Goal: Task Accomplishment & Management: Manage account settings

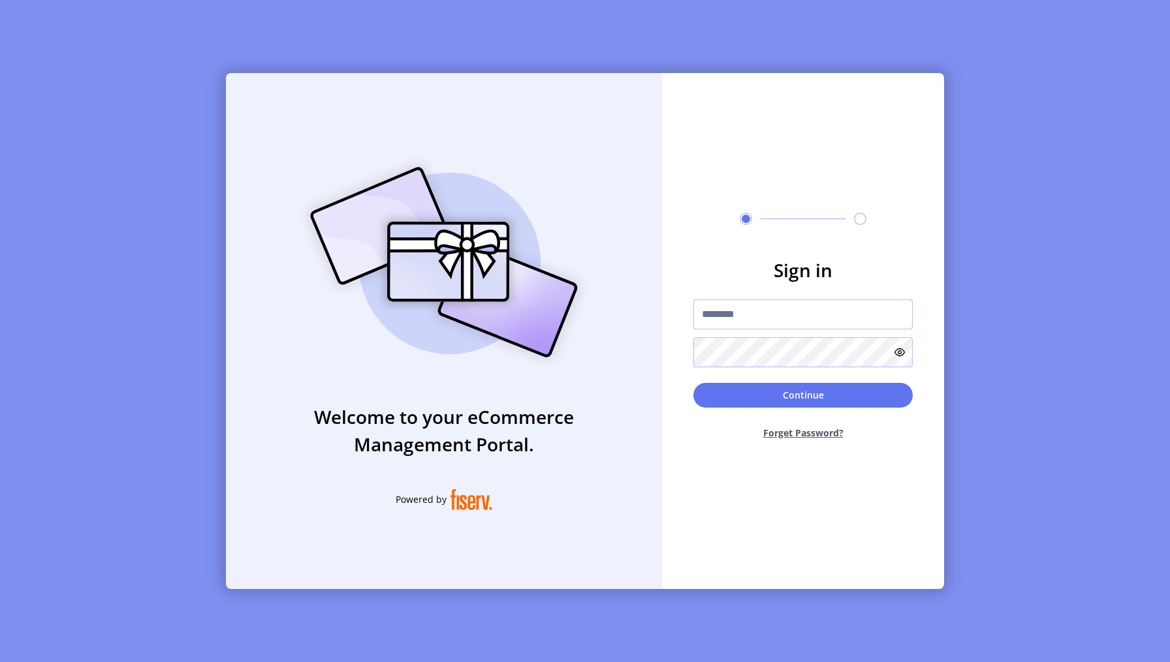
paste input "**********"
type input "**********"
click at [862, 395] on button "Continue" at bounding box center [802, 395] width 219 height 25
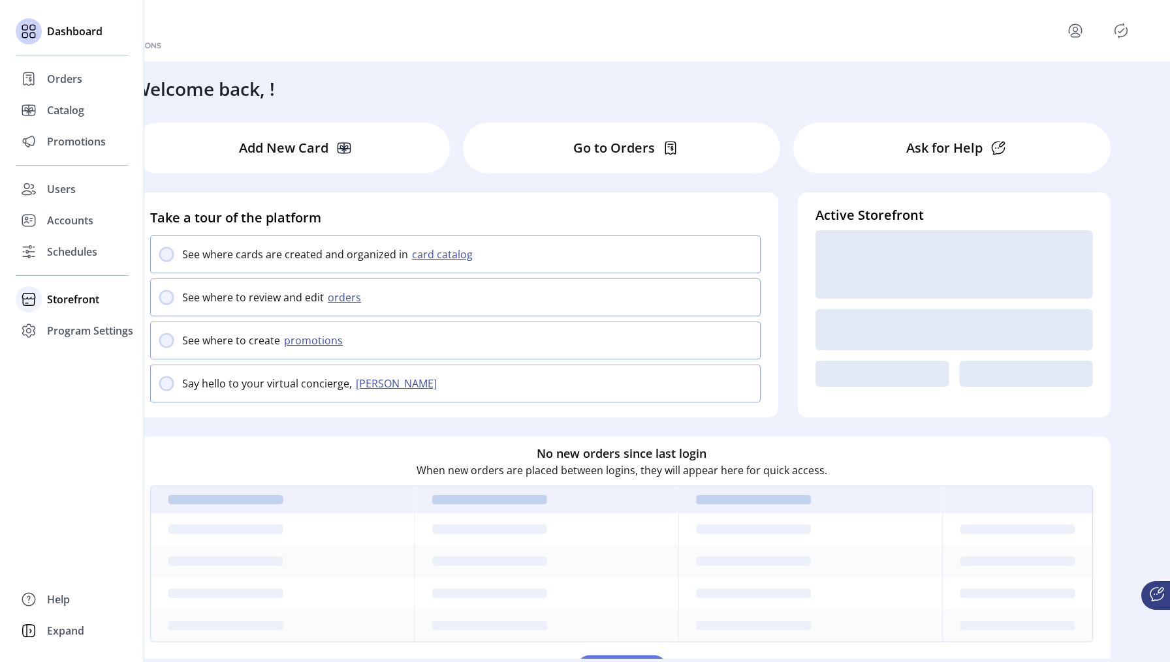
click at [67, 296] on span "Storefront" at bounding box center [73, 300] width 52 height 16
click at [69, 330] on span "Configuration" at bounding box center [81, 326] width 69 height 16
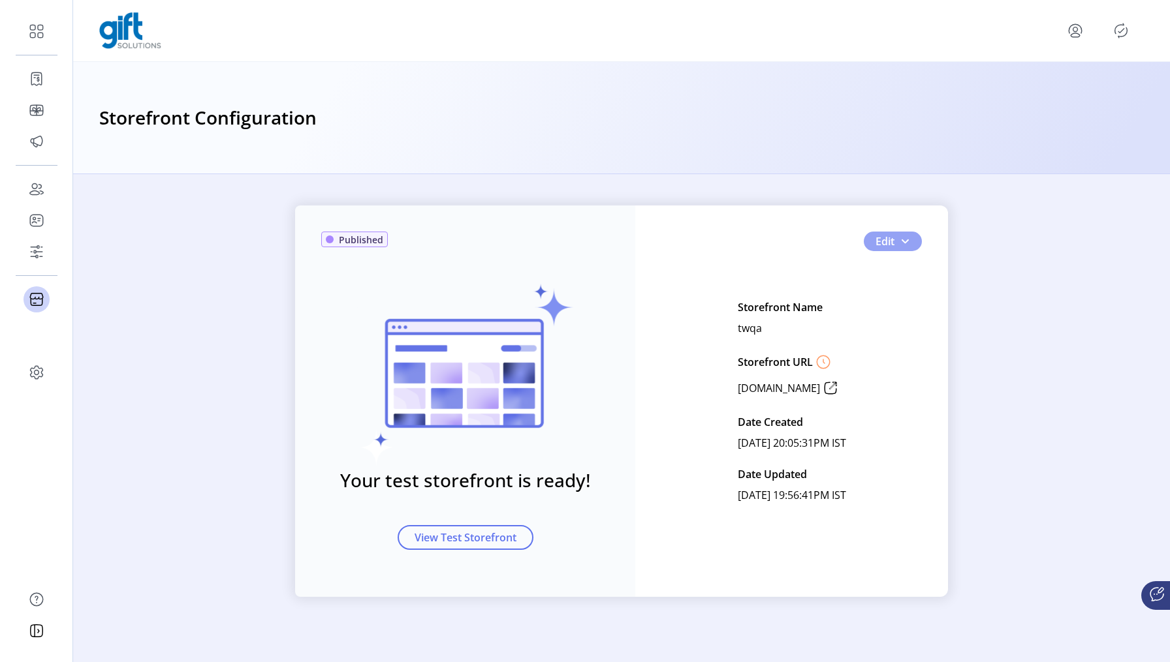
click at [904, 248] on button "Edit" at bounding box center [893, 242] width 58 height 20
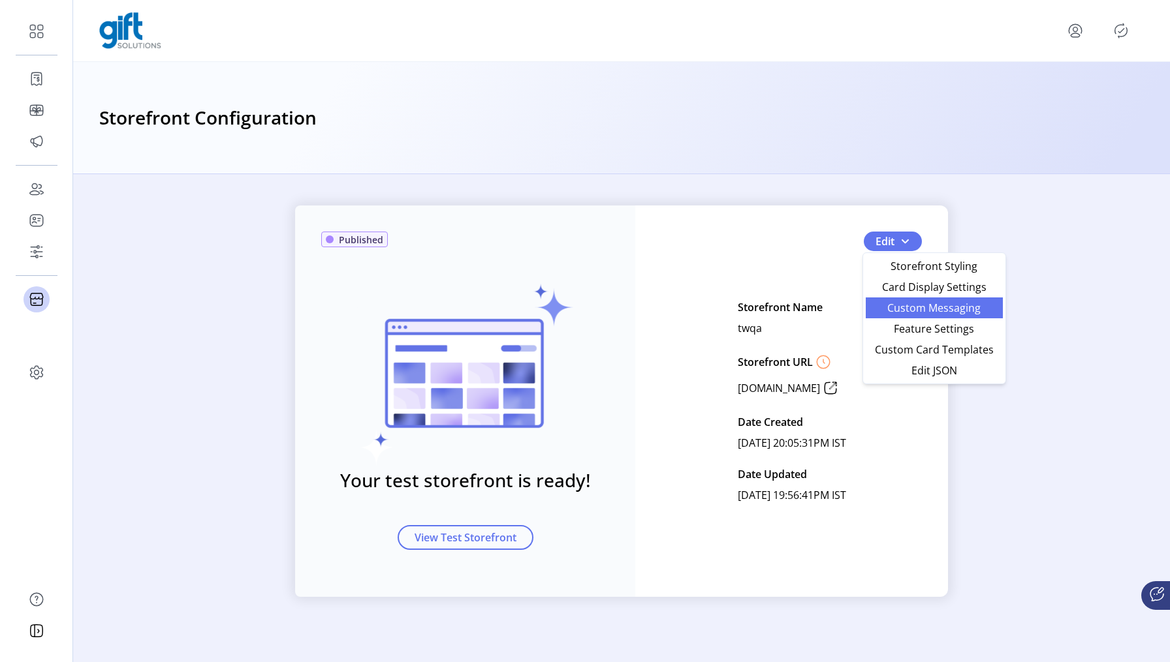
click at [907, 313] on span "Custom Messaging" at bounding box center [933, 308] width 121 height 10
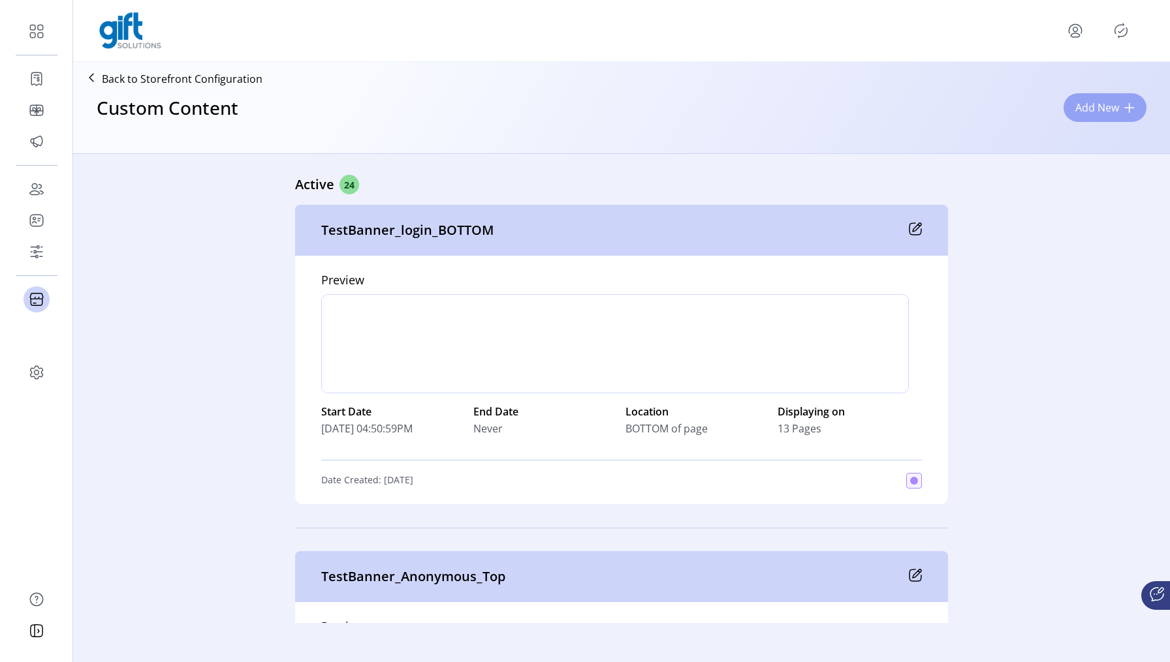
click at [1112, 116] on button "Add New" at bounding box center [1104, 107] width 83 height 29
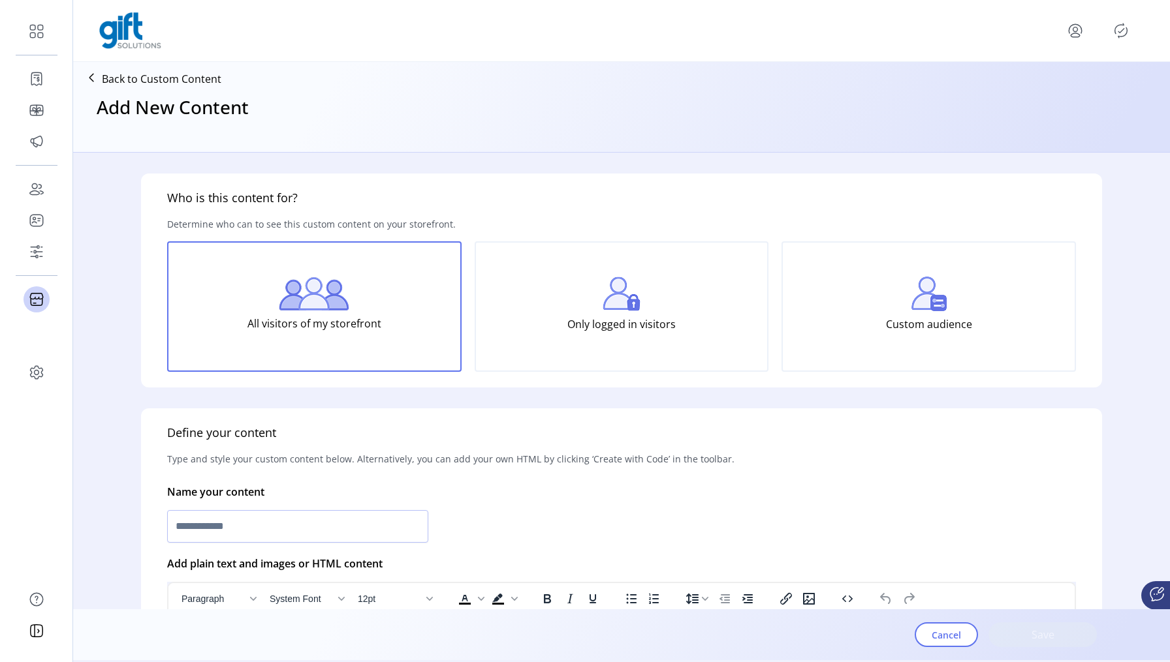
click at [943, 304] on div "Custom audience" at bounding box center [928, 307] width 294 height 131
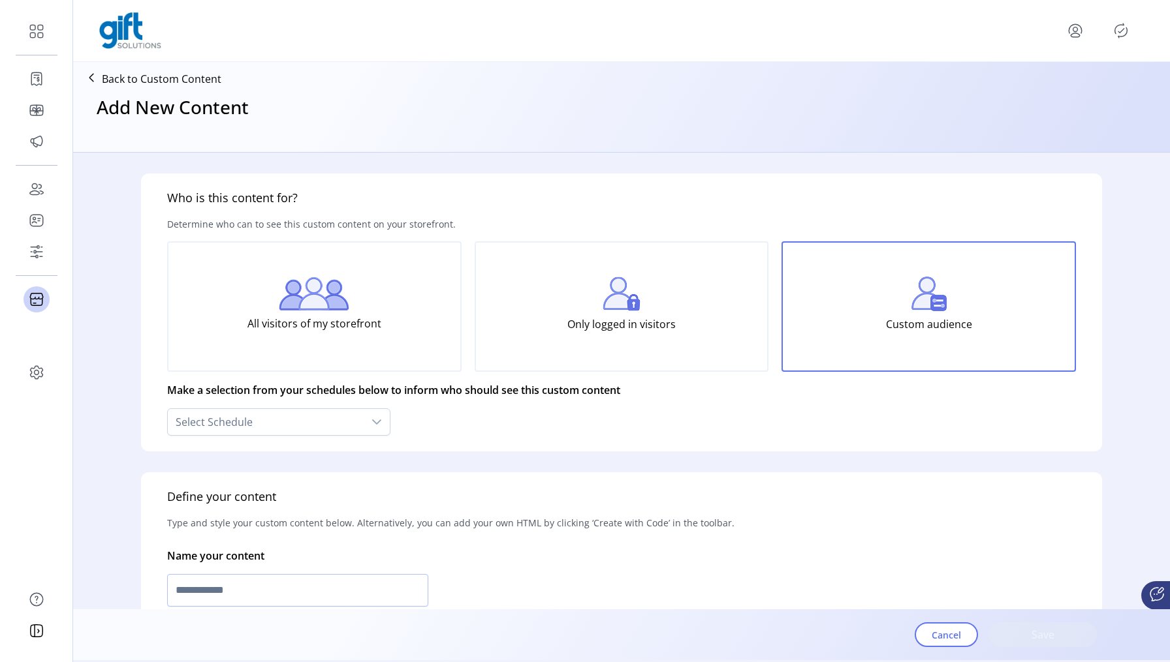
click at [616, 333] on p "Only logged in visitors" at bounding box center [621, 324] width 108 height 26
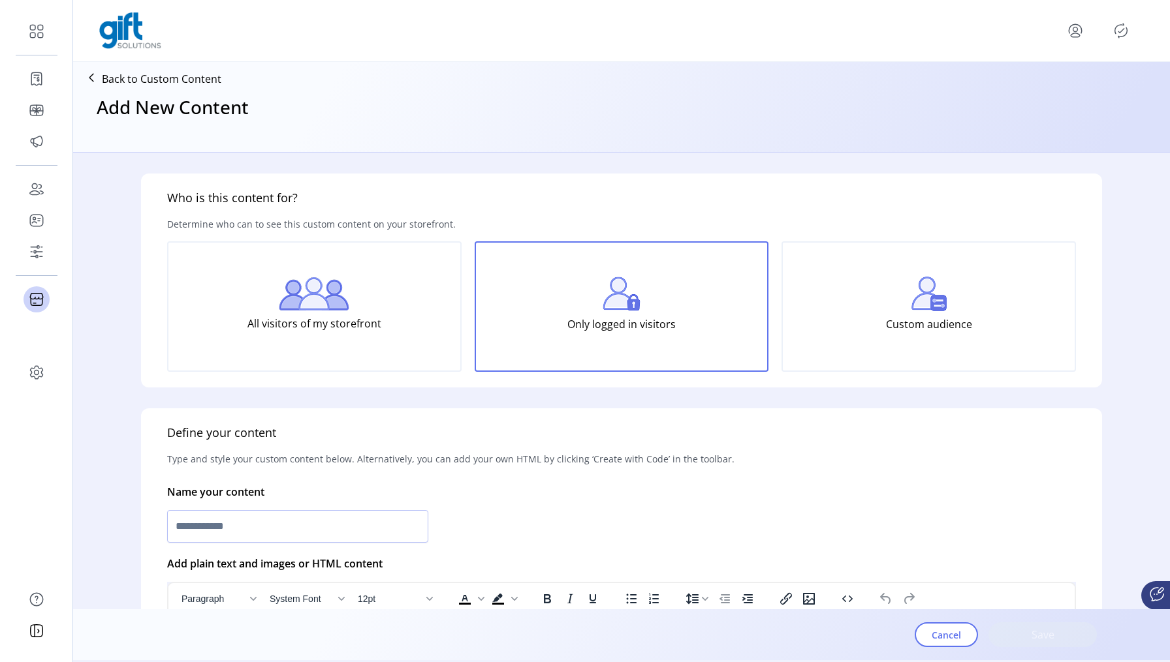
click at [352, 322] on p "All visitors of my storefront" at bounding box center [314, 324] width 134 height 26
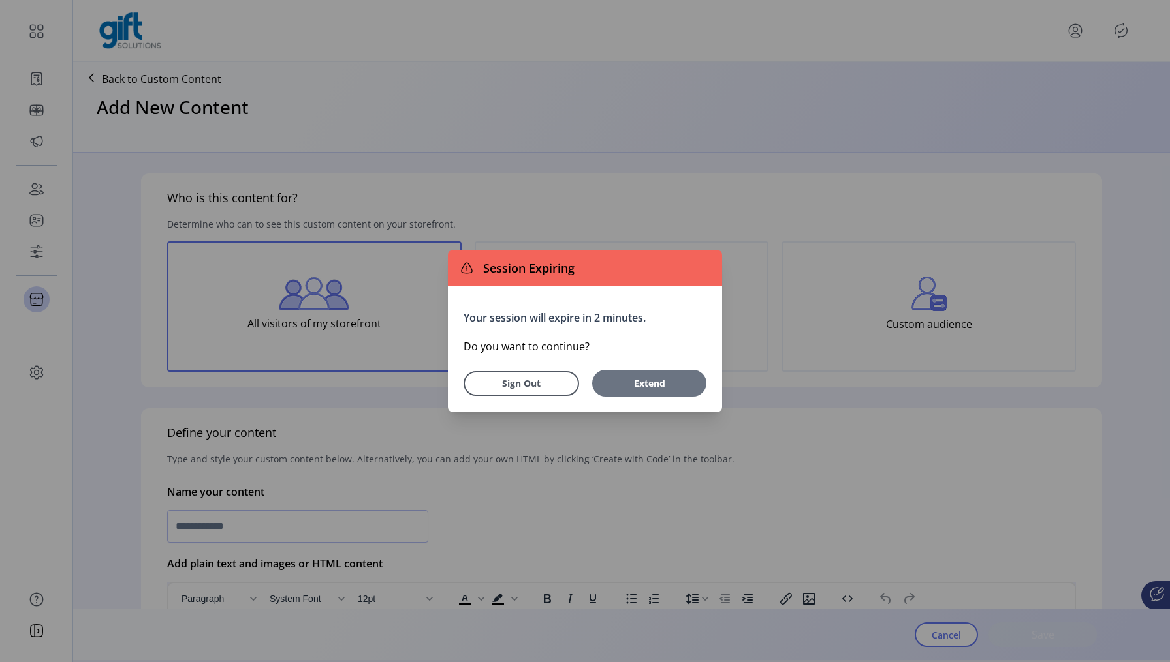
click at [625, 394] on button "Extend" at bounding box center [649, 383] width 114 height 27
